Goal: Check status: Check status

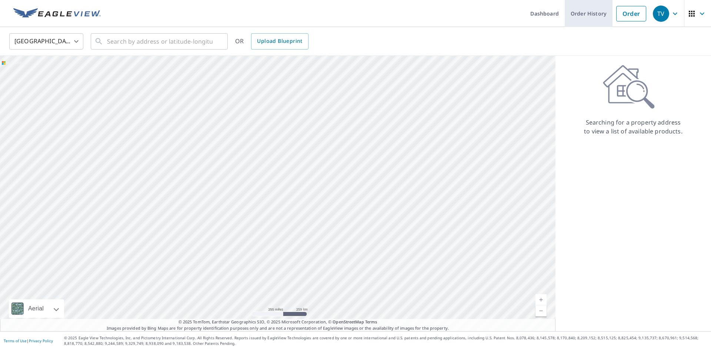
click at [586, 14] on link "Order History" at bounding box center [588, 13] width 48 height 27
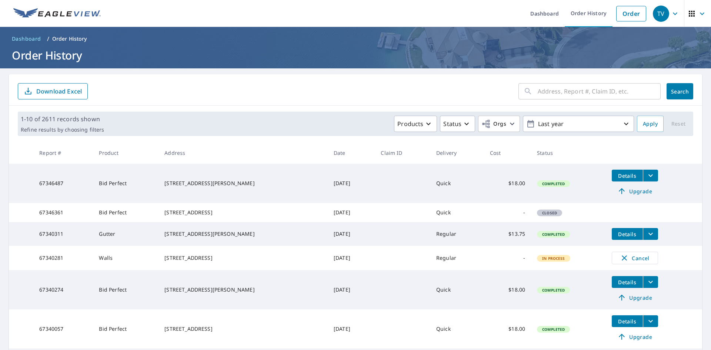
click at [564, 101] on input "text" at bounding box center [598, 91] width 123 height 21
type input "[PERSON_NAME]"
click button "Search" at bounding box center [679, 91] width 27 height 16
